Goal: Transaction & Acquisition: Purchase product/service

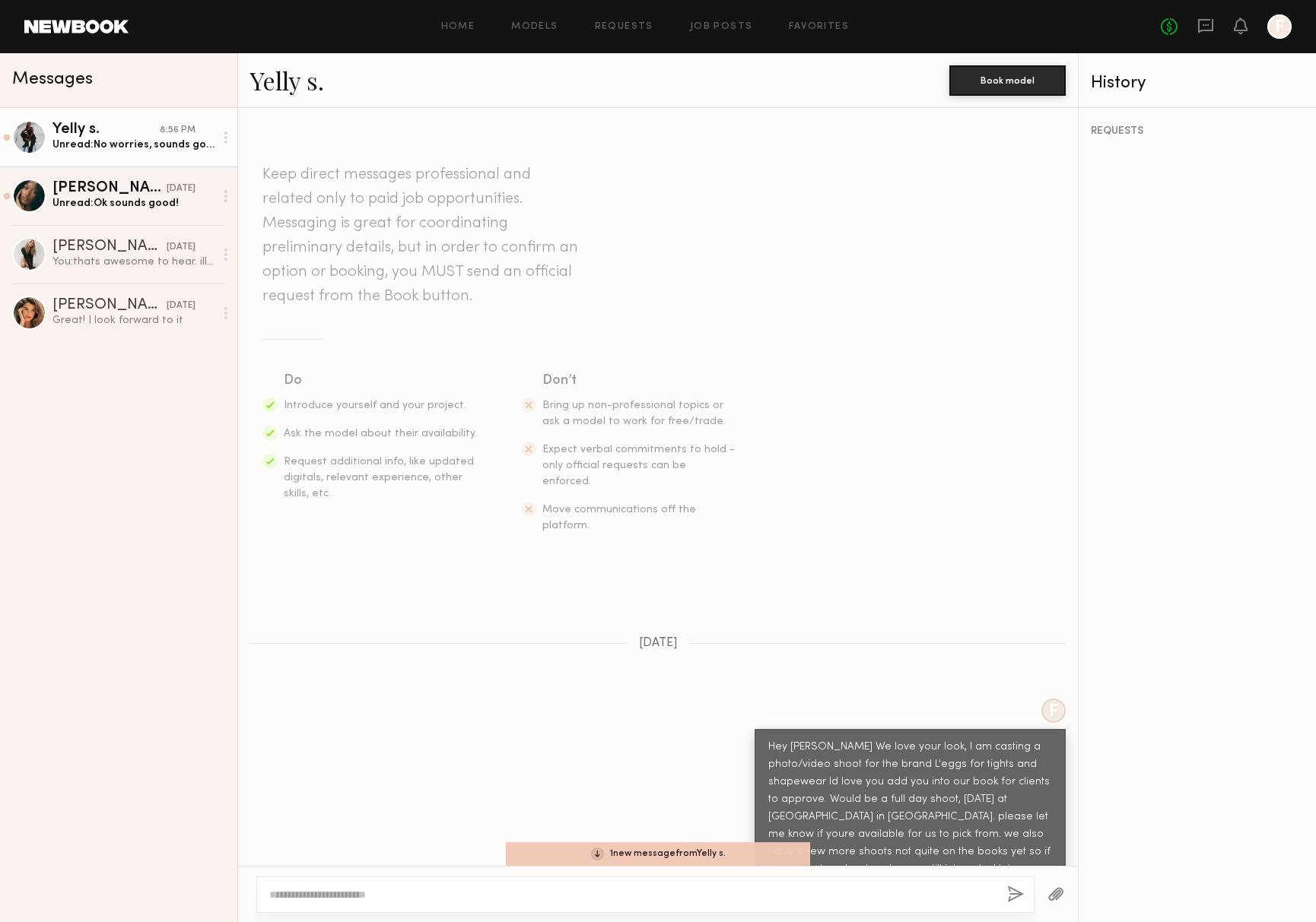
scroll to position [420, 0]
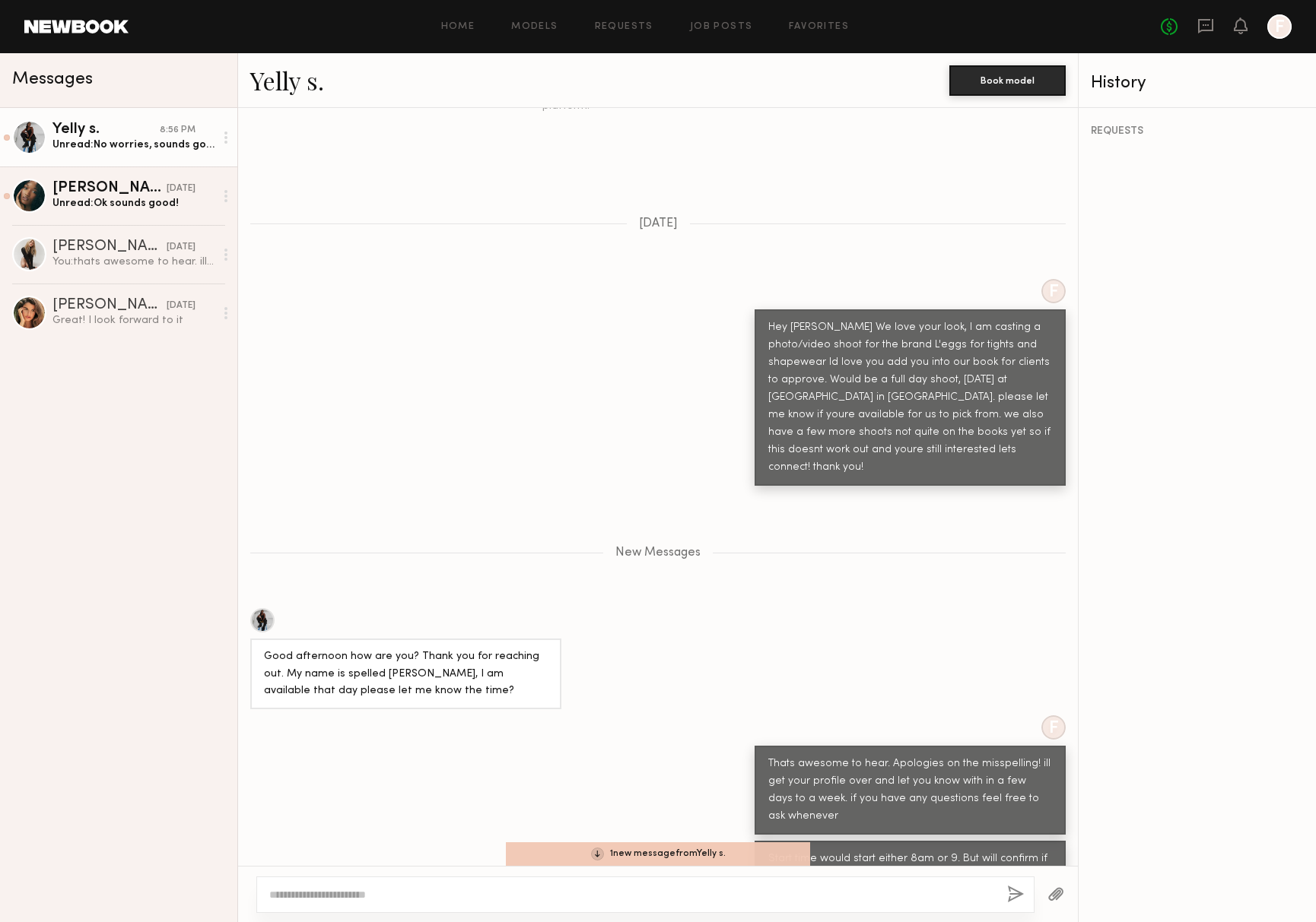
click at [415, 215] on div "Keep direct messages professional and related only to paid job opportunities. M…" at bounding box center [658, 487] width 840 height 758
click at [74, 133] on div "Yelly s." at bounding box center [106, 129] width 107 height 15
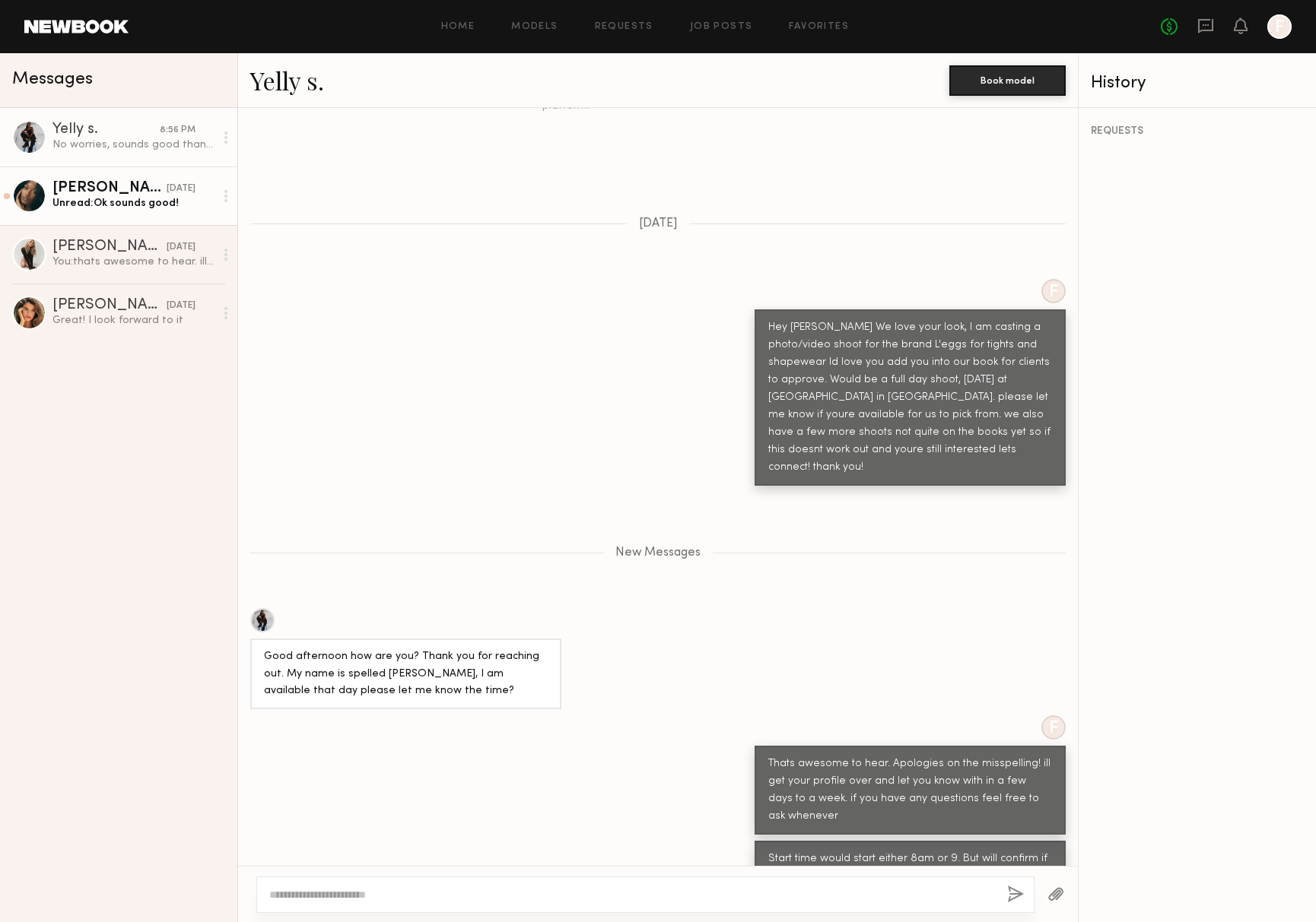
click at [144, 201] on div "Unread: Ok sounds good!" at bounding box center [134, 203] width 162 height 15
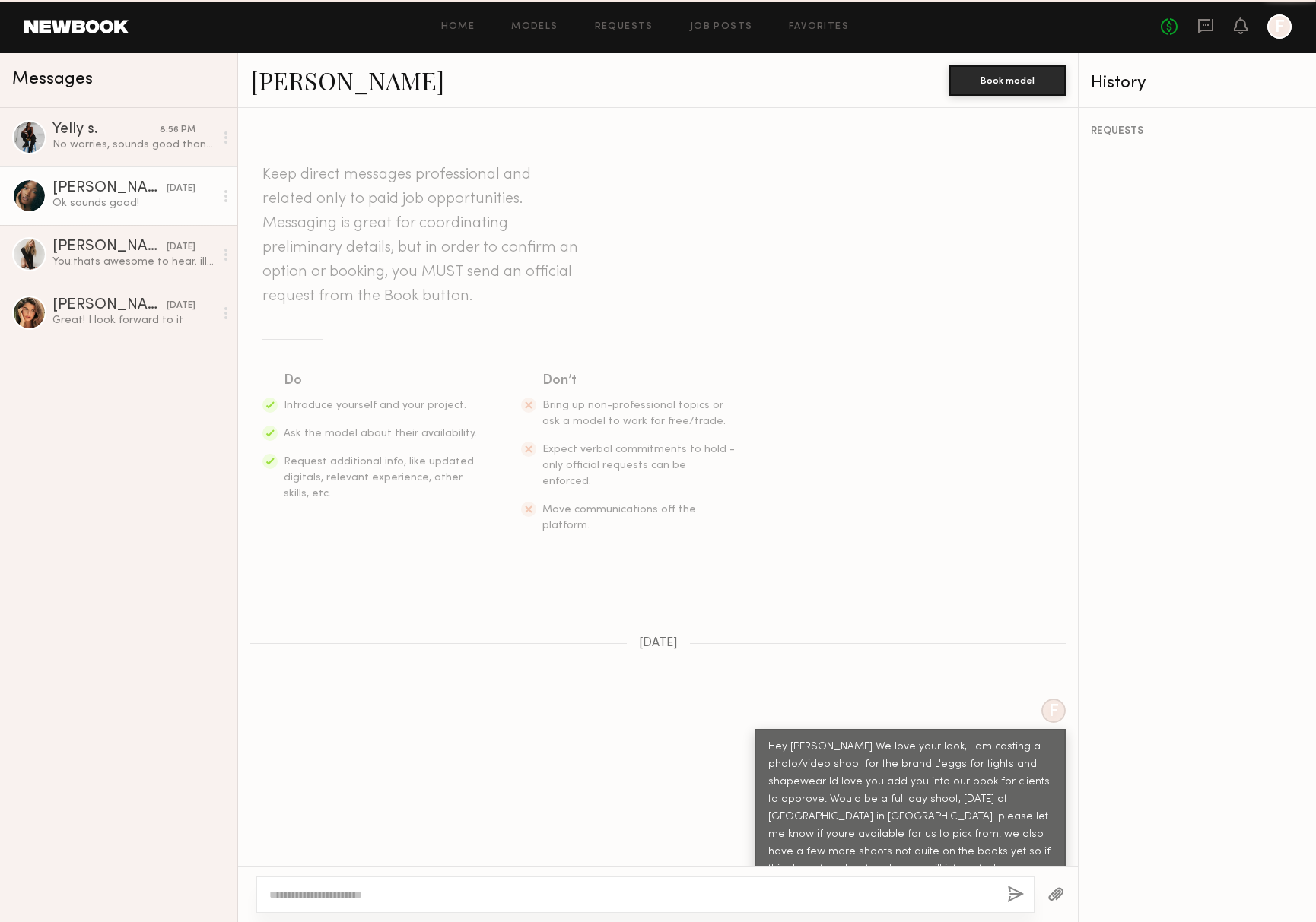
scroll to position [251, 0]
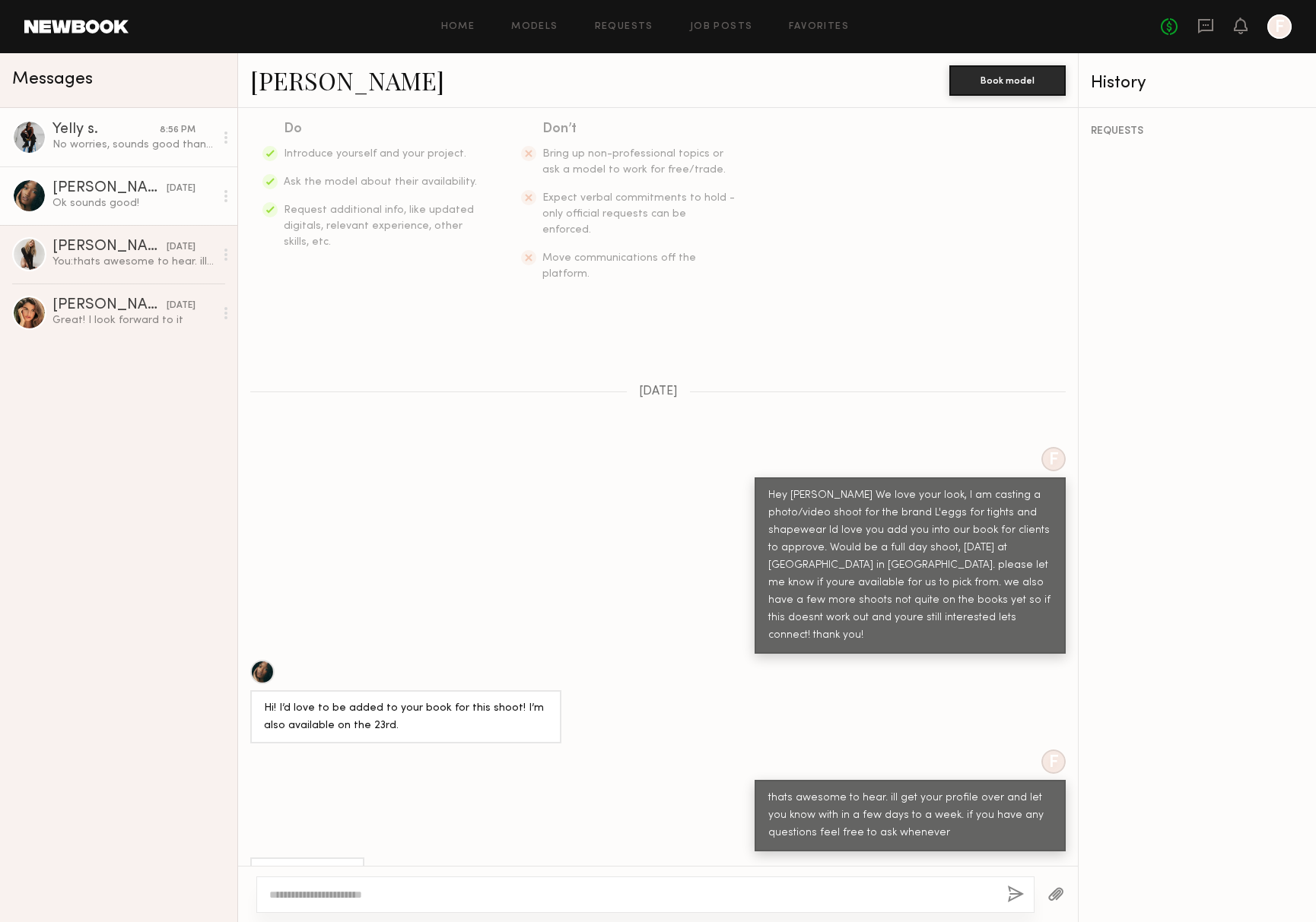
click at [32, 144] on div at bounding box center [29, 137] width 34 height 34
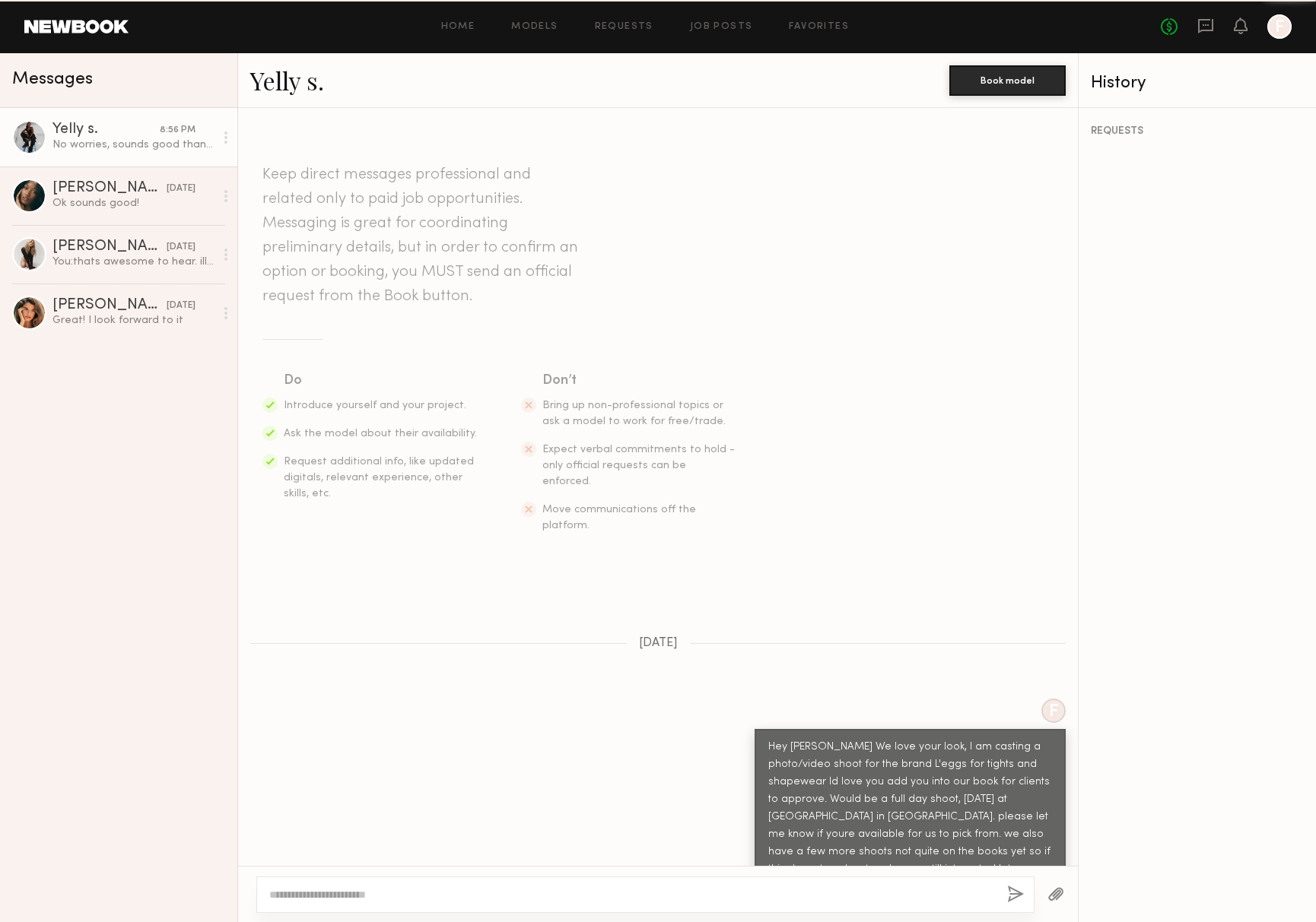
scroll to position [346, 0]
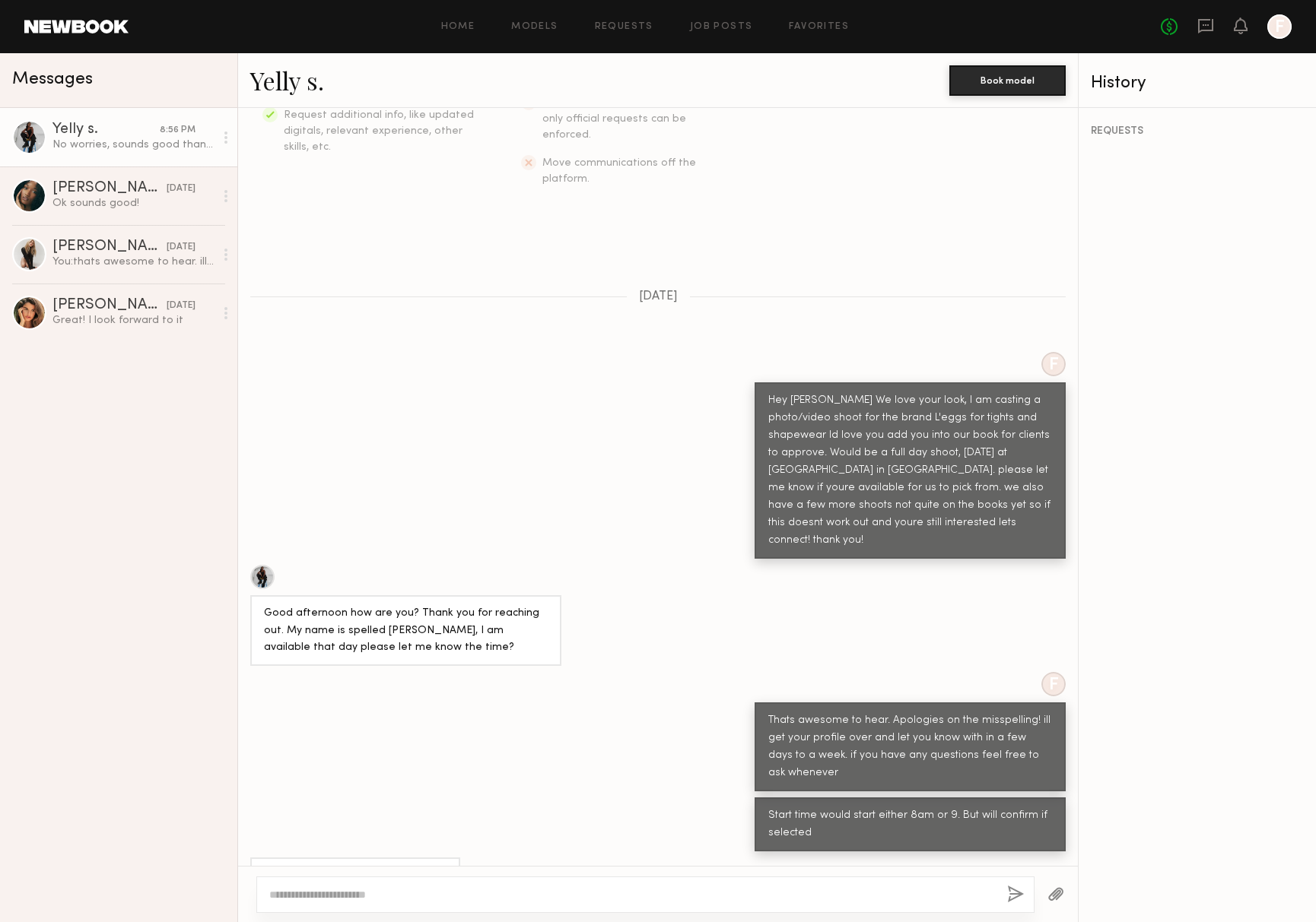
click at [286, 88] on link "Yelly s." at bounding box center [287, 79] width 74 height 32
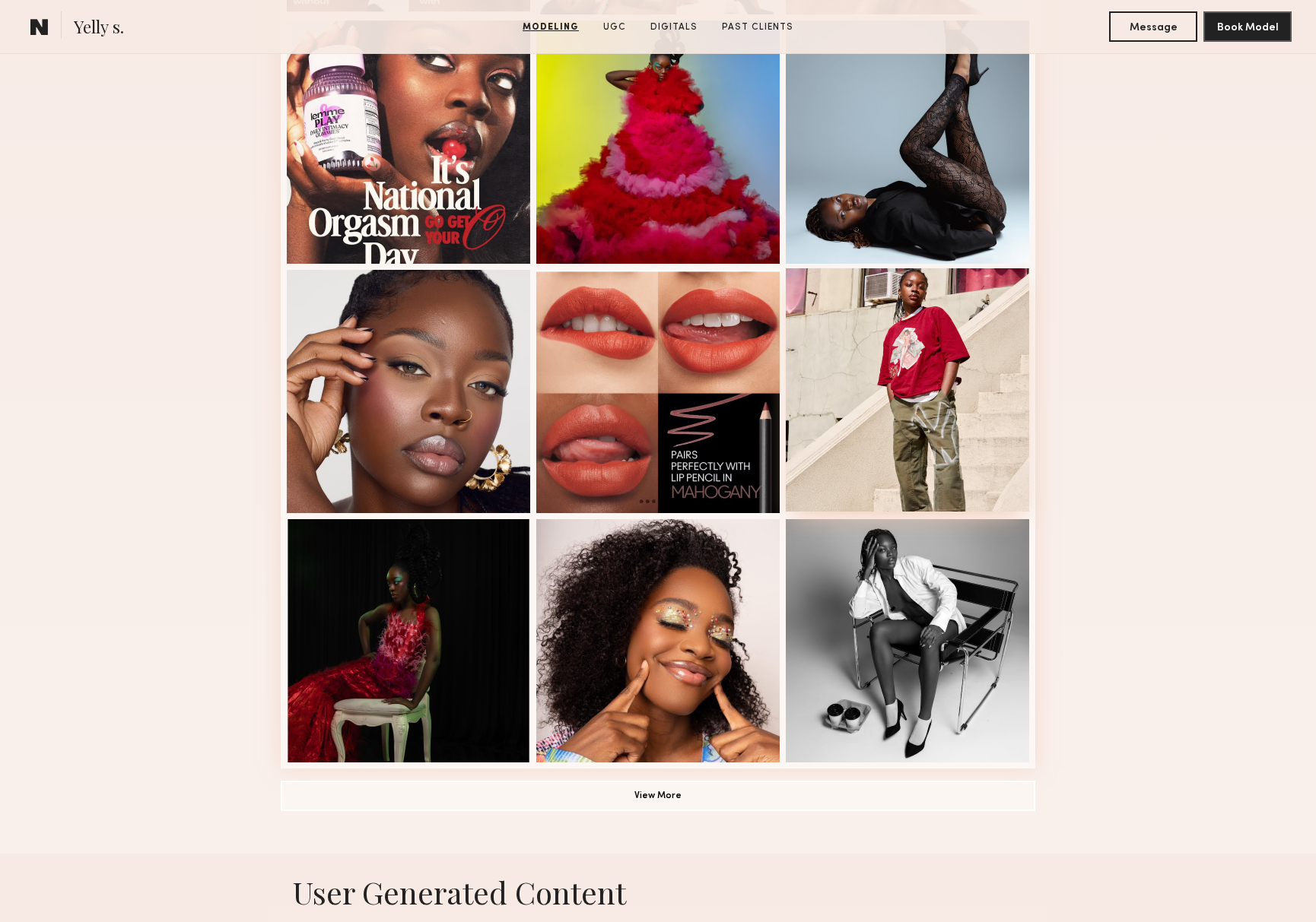
scroll to position [716, 0]
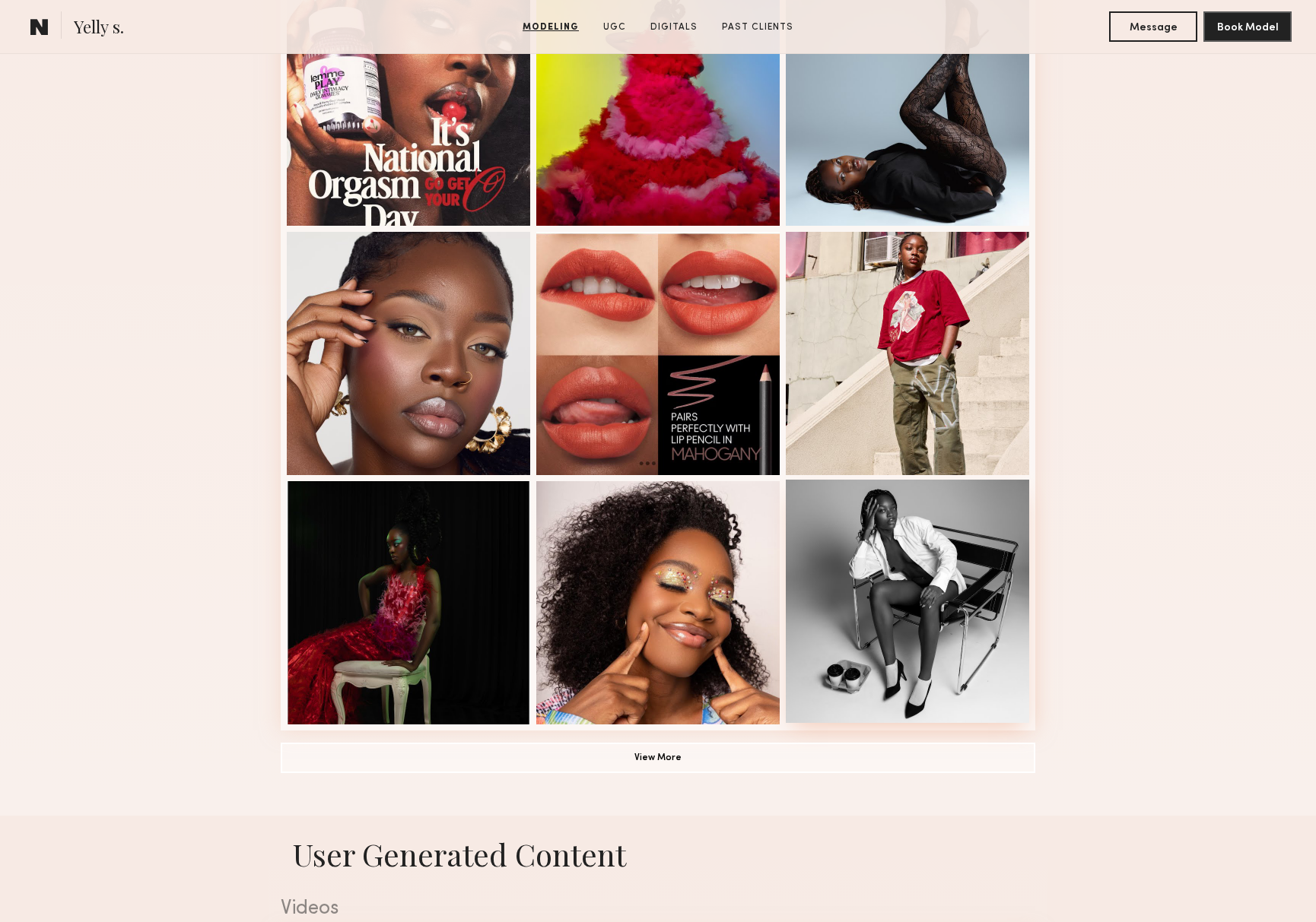
click at [944, 634] on div at bounding box center [907, 601] width 243 height 243
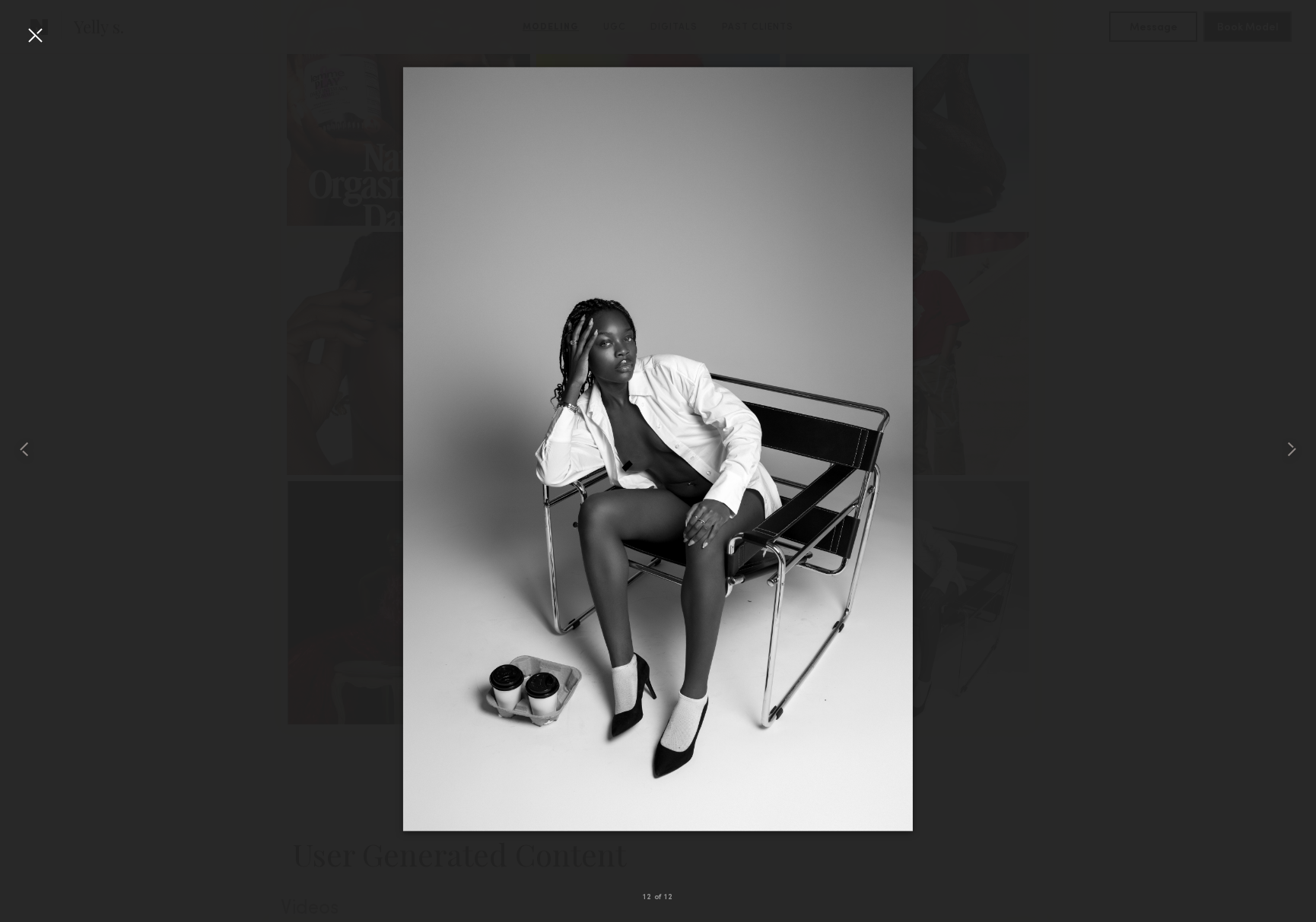
click at [169, 451] on div at bounding box center [658, 449] width 1316 height 850
click at [34, 40] on div at bounding box center [35, 35] width 24 height 24
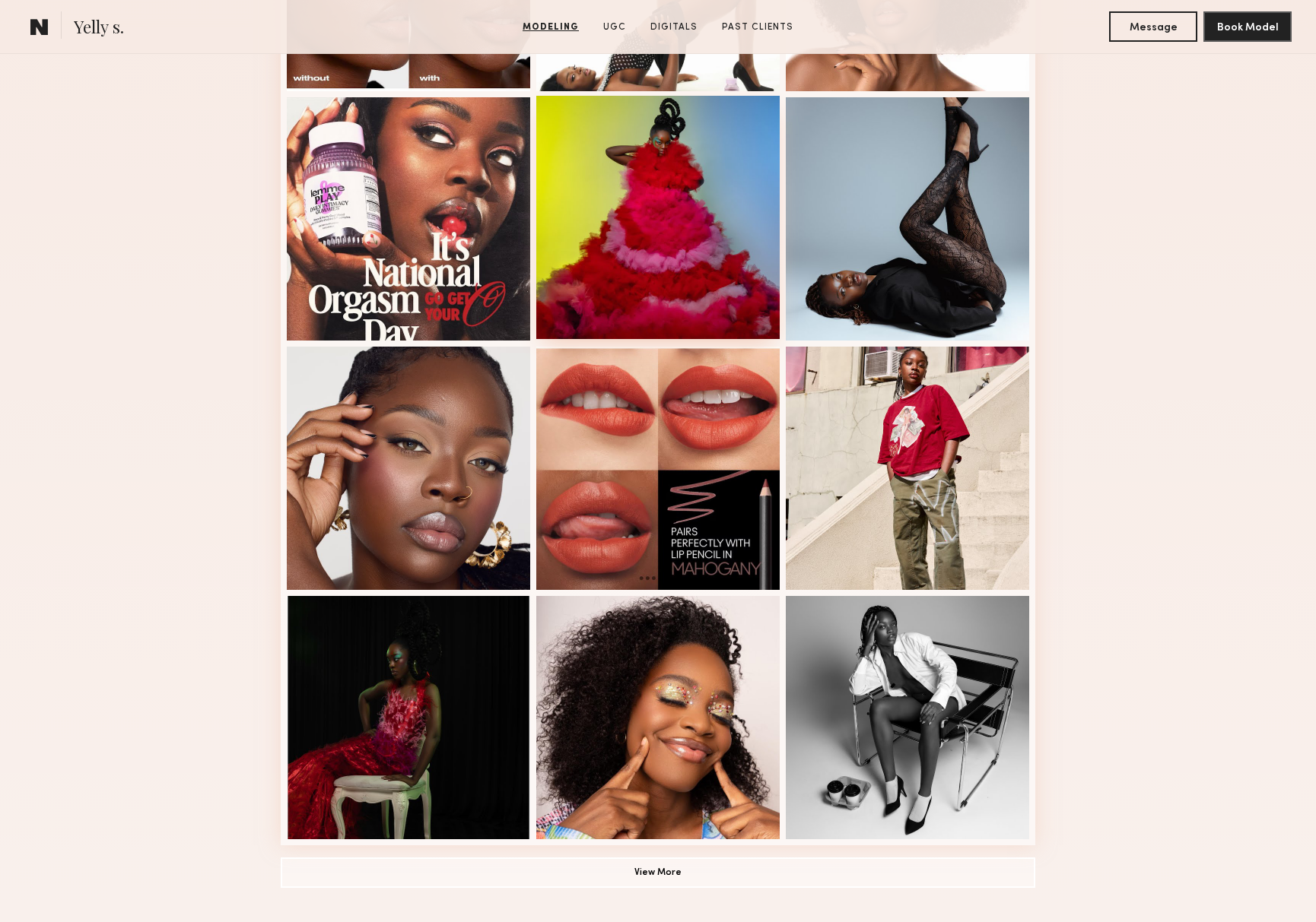
scroll to position [318, 0]
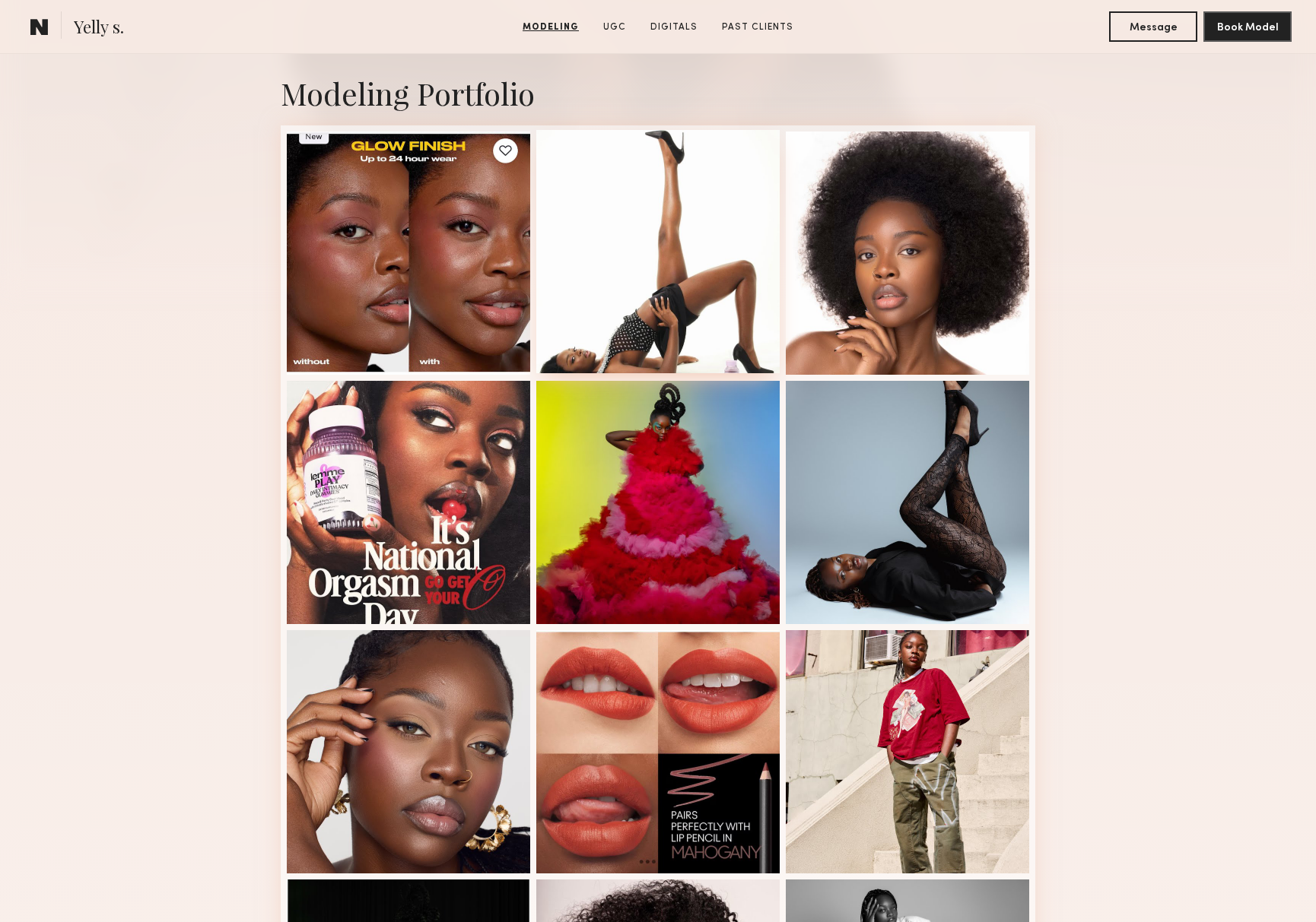
click at [747, 264] on div at bounding box center [657, 251] width 243 height 243
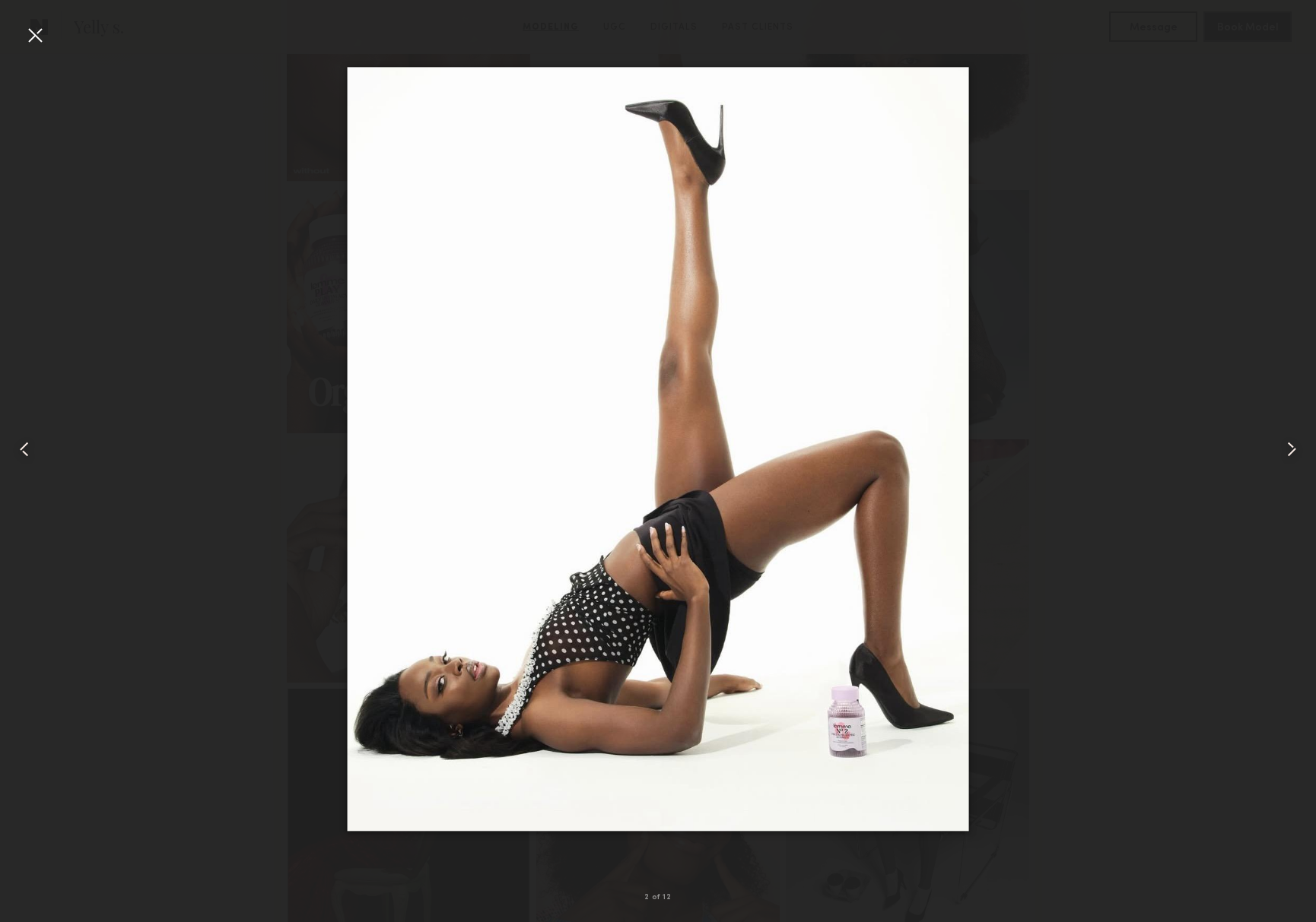
scroll to position [577, 0]
click at [1299, 454] on common-icon at bounding box center [1292, 449] width 24 height 24
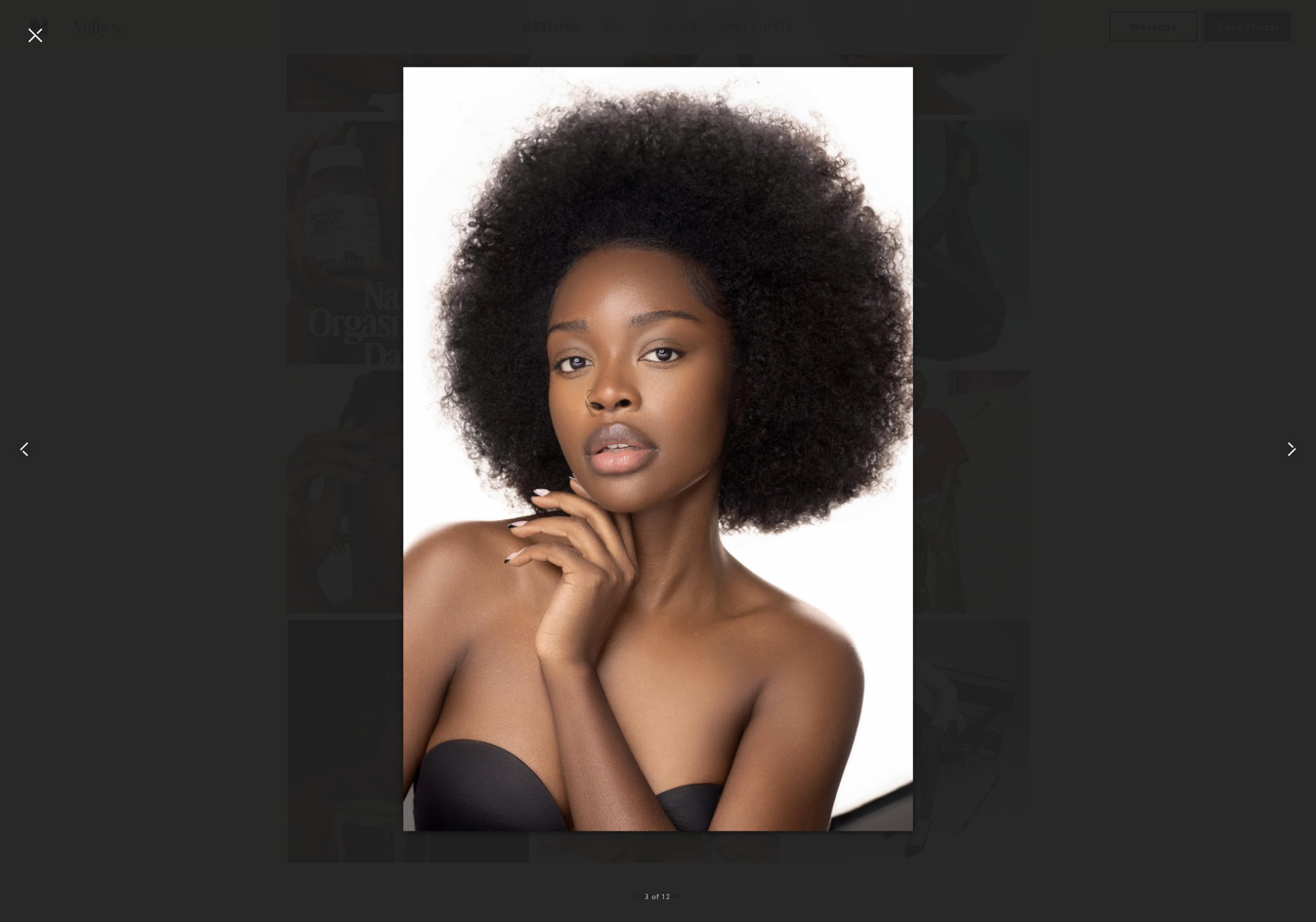
click at [1299, 454] on common-icon at bounding box center [1292, 449] width 24 height 24
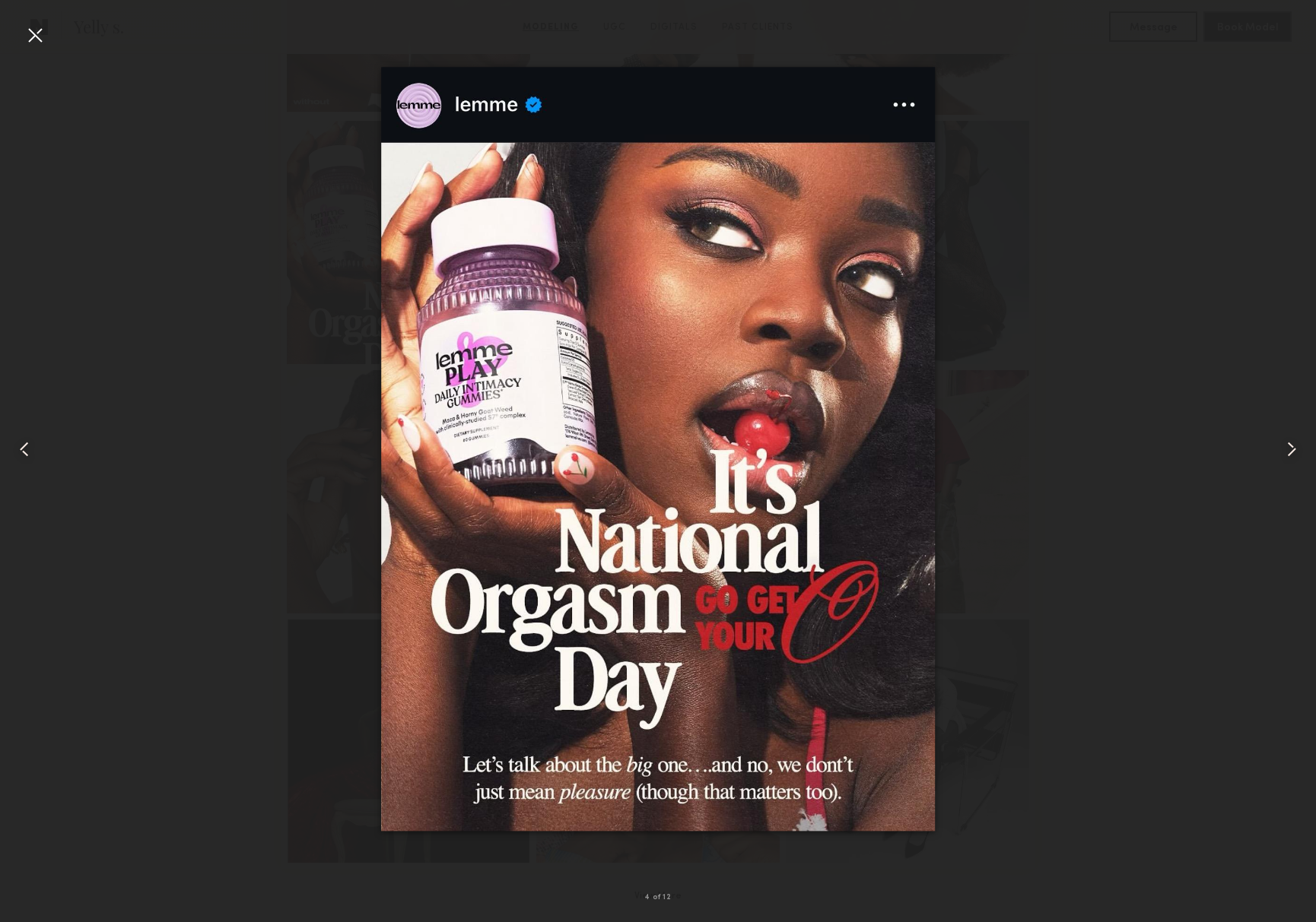
click at [23, 453] on common-icon at bounding box center [24, 449] width 24 height 24
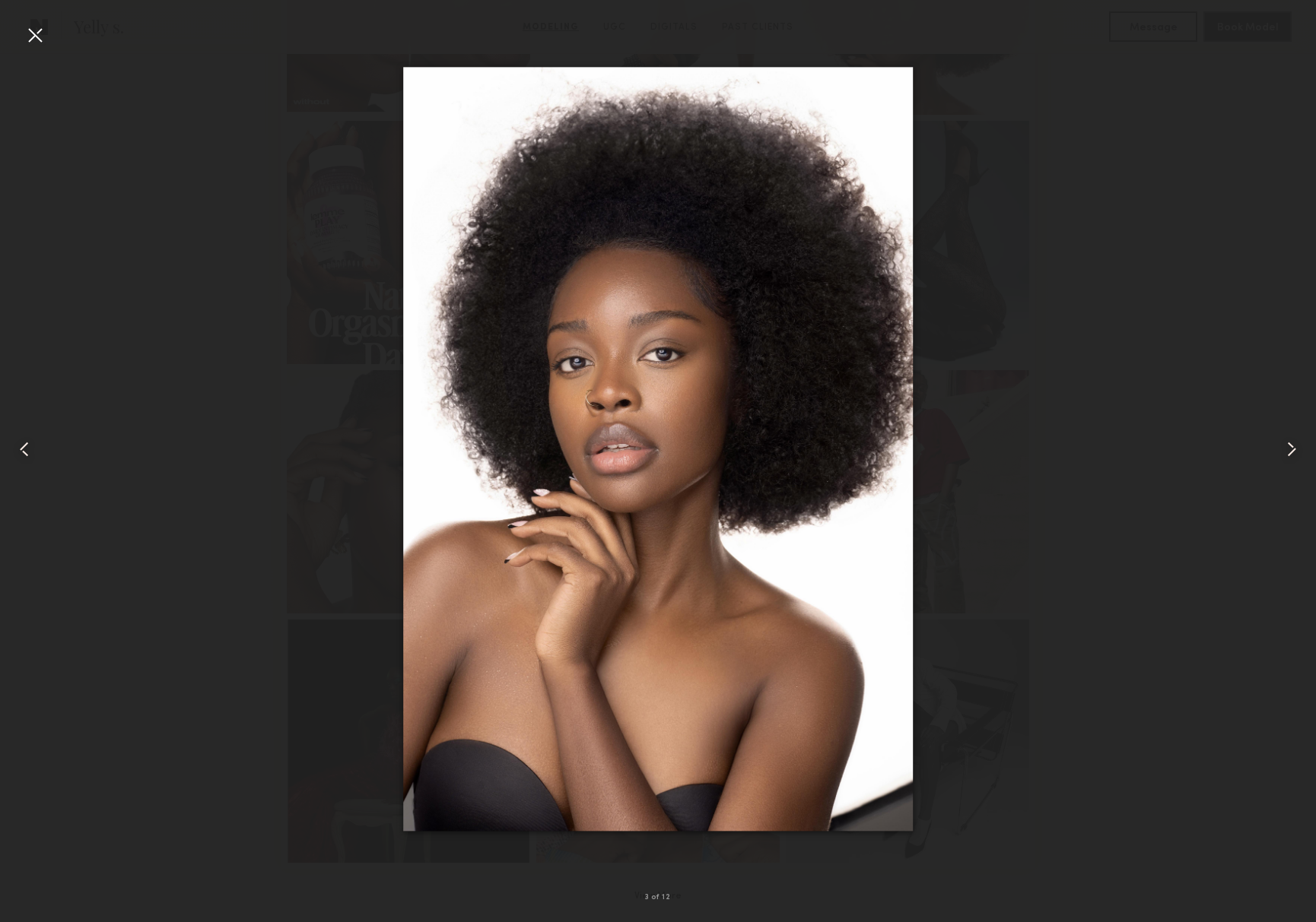
drag, startPoint x: 38, startPoint y: 31, endPoint x: 251, endPoint y: 164, distance: 251.1
click at [38, 32] on div at bounding box center [35, 35] width 24 height 24
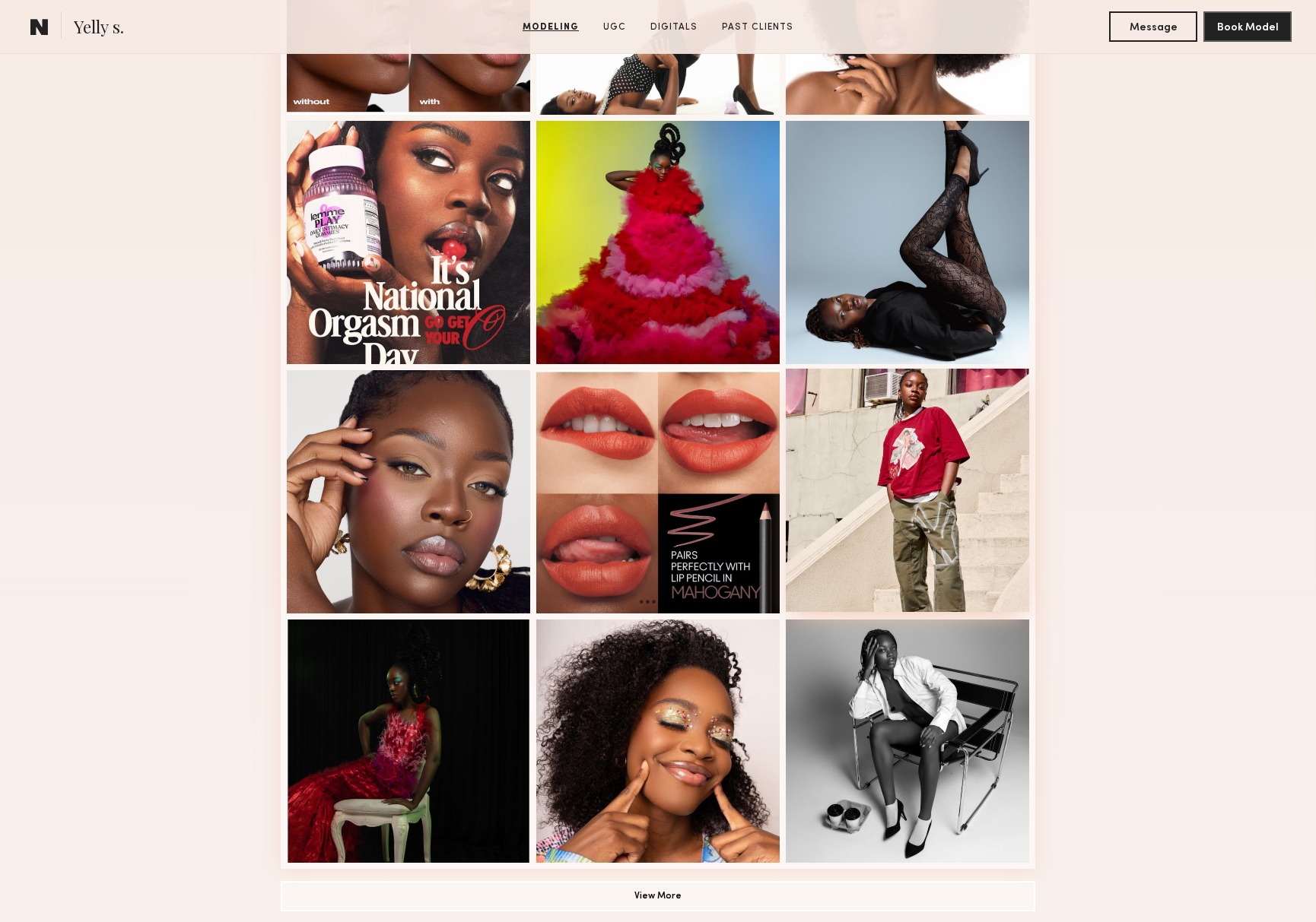
click at [886, 501] on div at bounding box center [907, 490] width 243 height 243
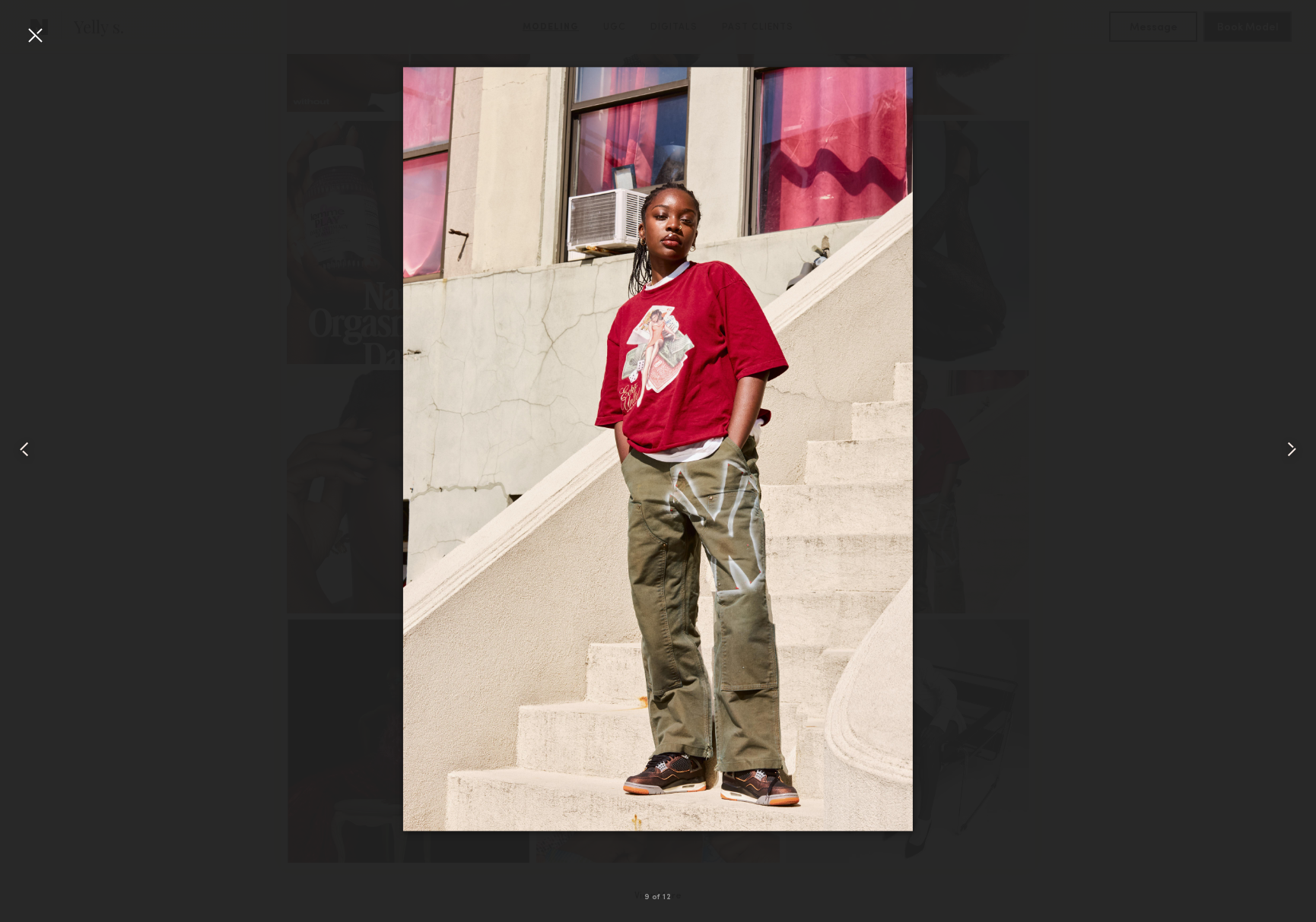
click at [41, 34] on div at bounding box center [35, 35] width 24 height 24
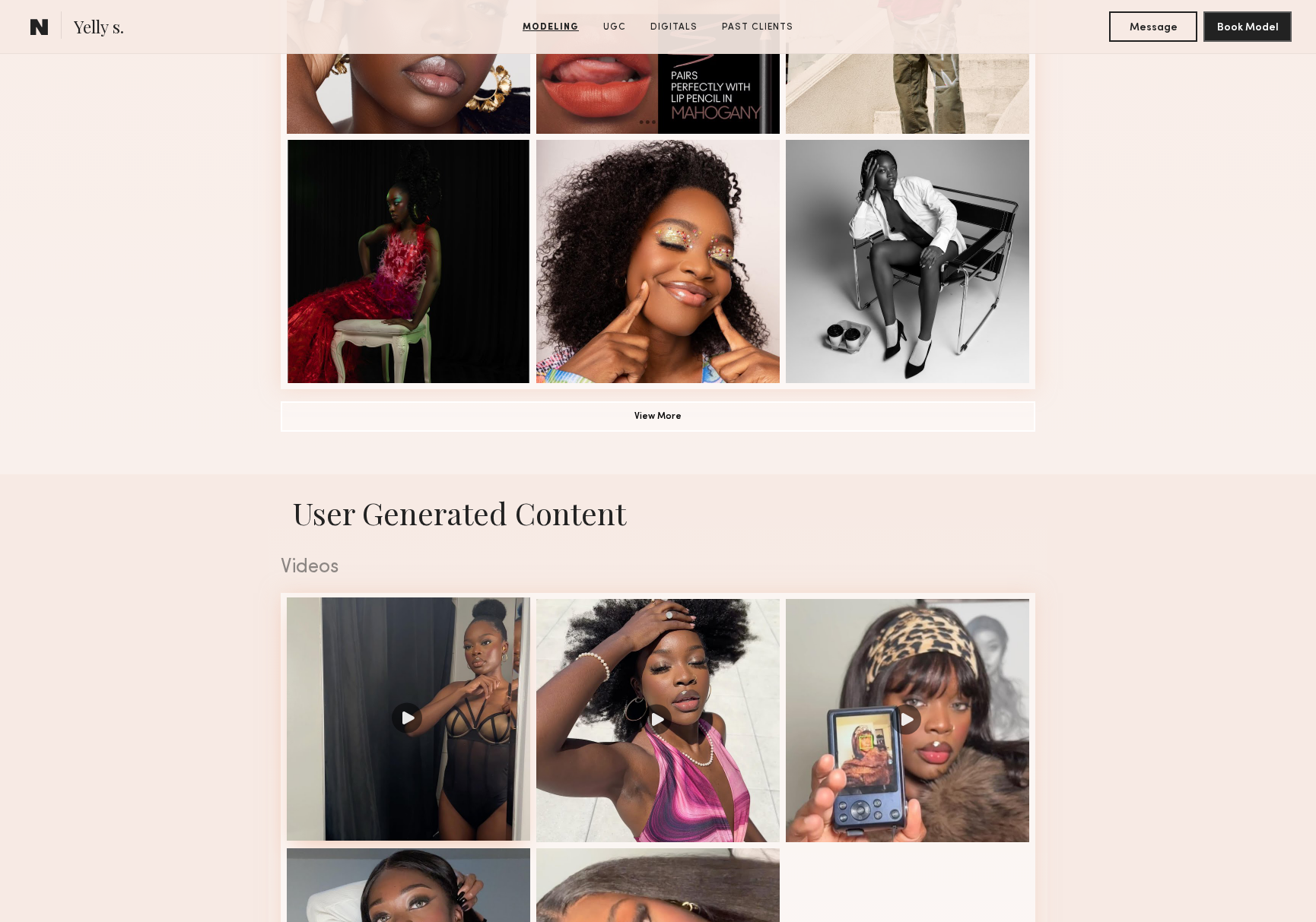
scroll to position [1189, 0]
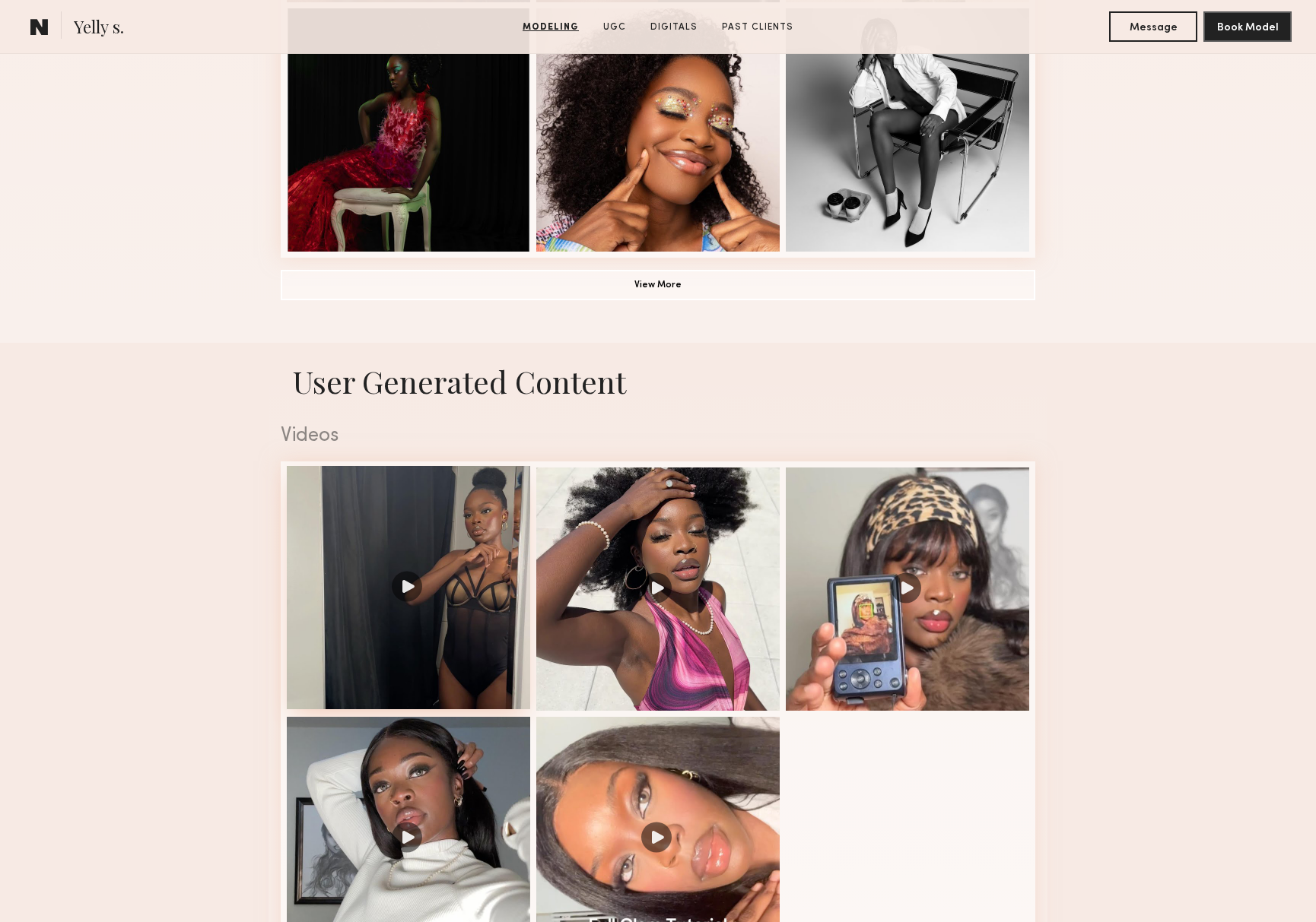
click at [394, 516] on div at bounding box center [408, 587] width 243 height 243
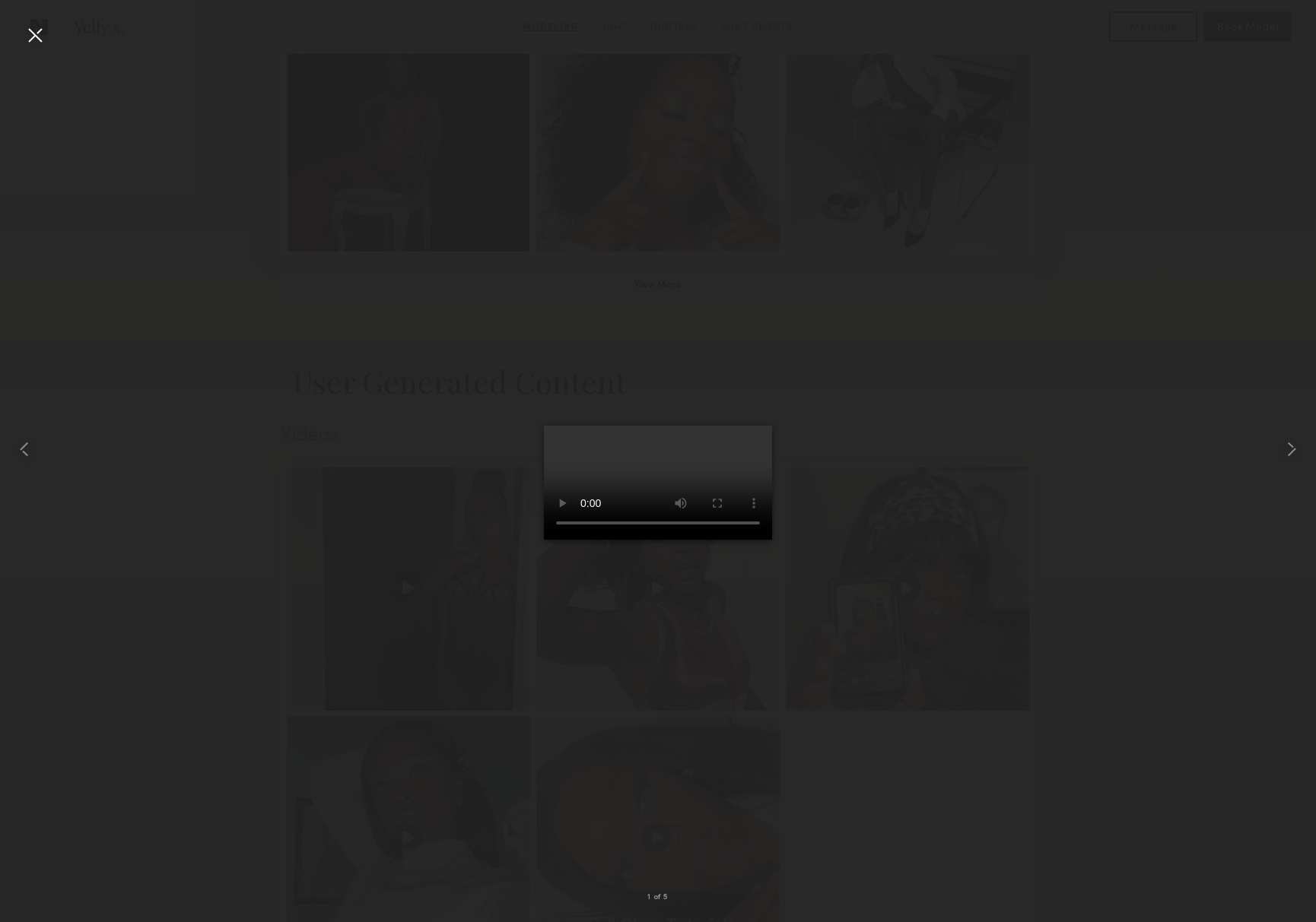
click at [961, 799] on div at bounding box center [658, 449] width 1316 height 850
click at [38, 32] on div at bounding box center [35, 35] width 24 height 24
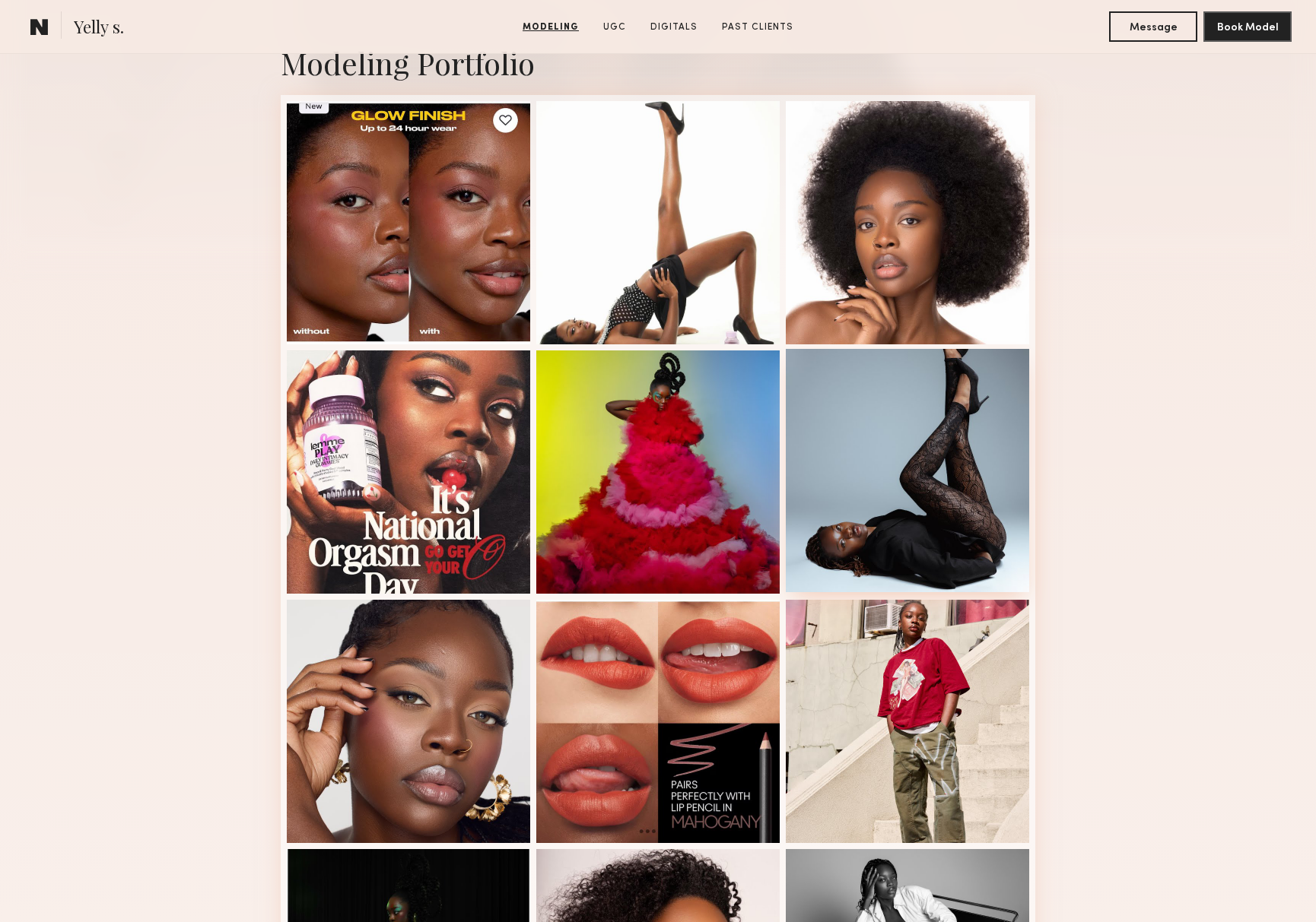
scroll to position [346, 0]
